Goal: Find specific page/section: Find specific page/section

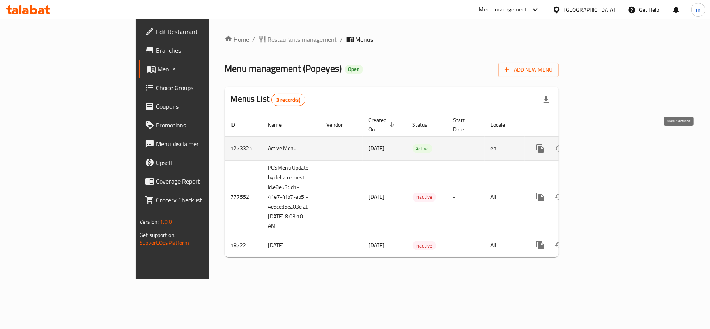
click at [601, 144] on icon "enhanced table" at bounding box center [595, 148] width 9 height 9
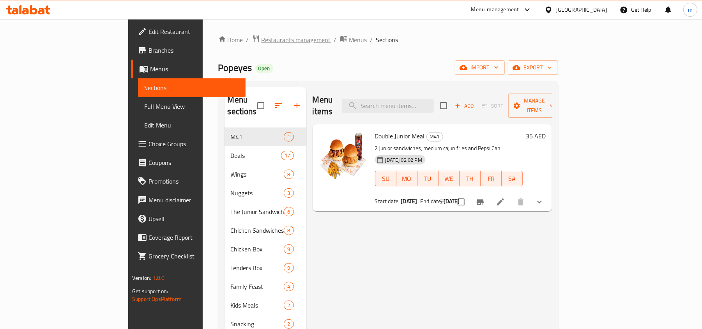
click at [261, 38] on span "Restaurants management" at bounding box center [295, 39] width 69 height 9
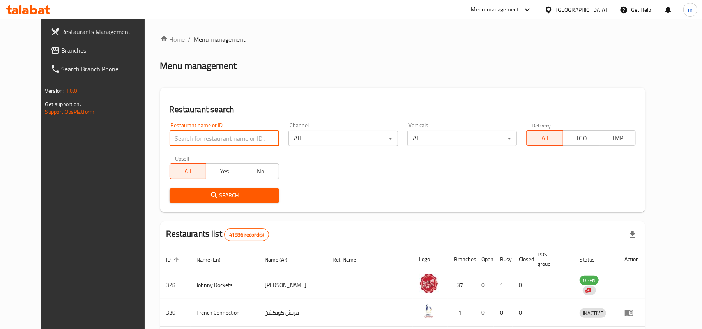
click at [205, 140] on input "search" at bounding box center [223, 139] width 109 height 16
paste input "9876"
type input "9876"
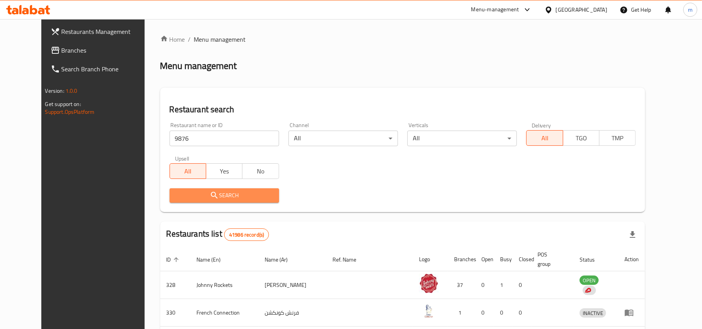
click at [205, 193] on span "Search" at bounding box center [224, 196] width 97 height 10
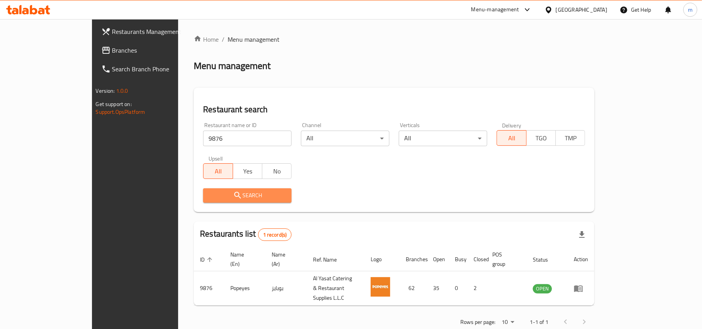
click at [209, 195] on span "Search" at bounding box center [247, 196] width 76 height 10
click at [112, 50] on span "Branches" at bounding box center [157, 50] width 91 height 9
